Goal: Task Accomplishment & Management: Manage account settings

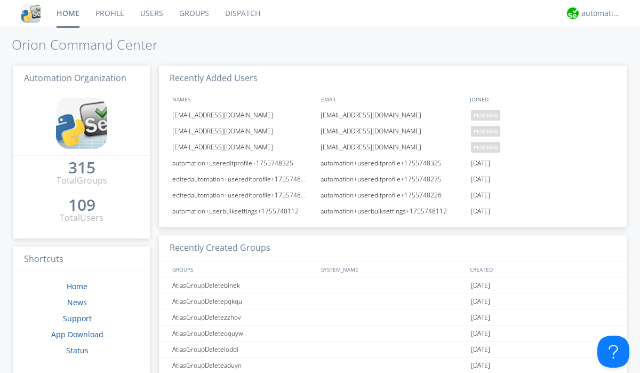
click at [151, 13] on link "Users" at bounding box center [151, 13] width 39 height 27
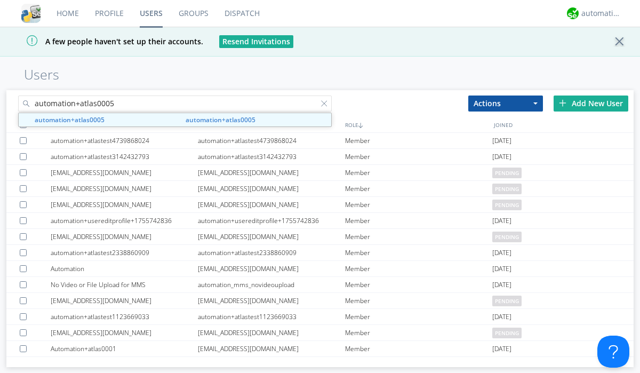
type input "automation+atlas0005"
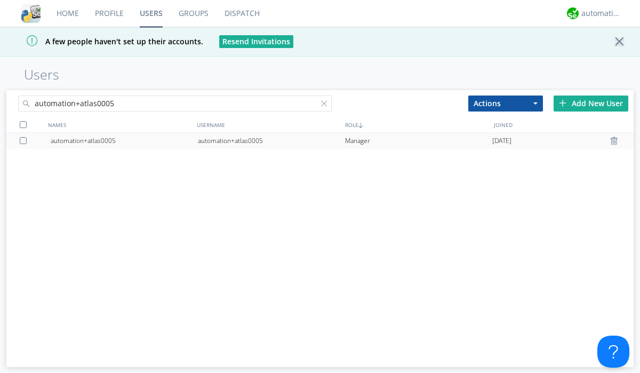
click at [271, 140] on div "automation+atlas0005" at bounding box center [271, 141] width 147 height 16
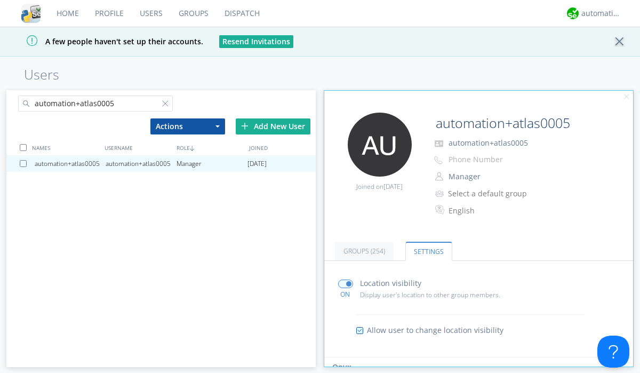
click at [0, 0] on input "radio" at bounding box center [0, 0] width 0 height 0
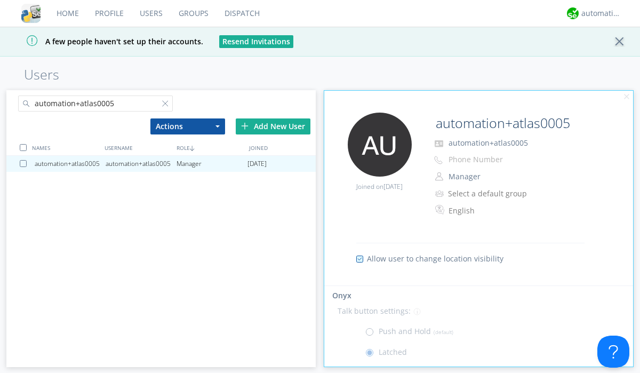
click at [372, 335] on span at bounding box center [371, 334] width 13 height 13
click at [0, 0] on input "radio" at bounding box center [0, 0] width 0 height 0
click at [599, 13] on div "automation+atlas" at bounding box center [602, 13] width 40 height 11
